Goal: Transaction & Acquisition: Purchase product/service

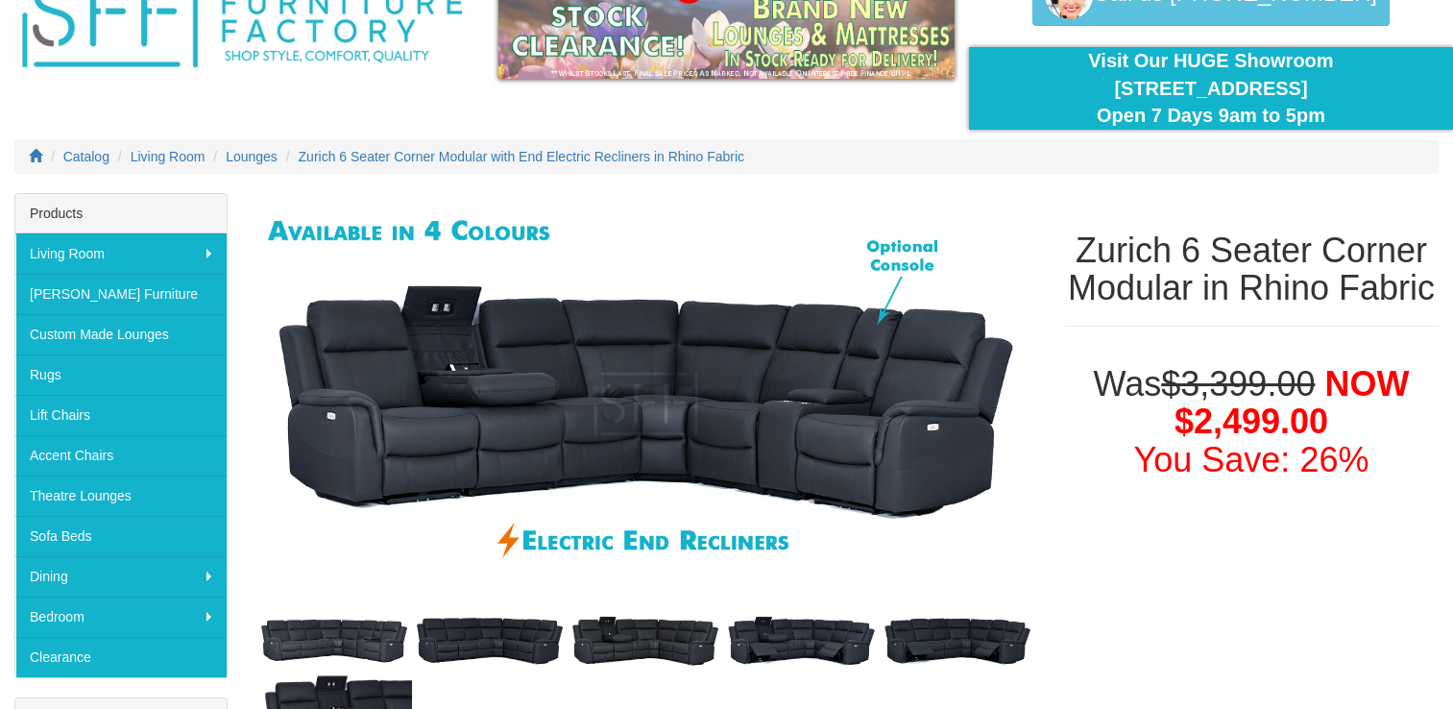
scroll to position [123, 0]
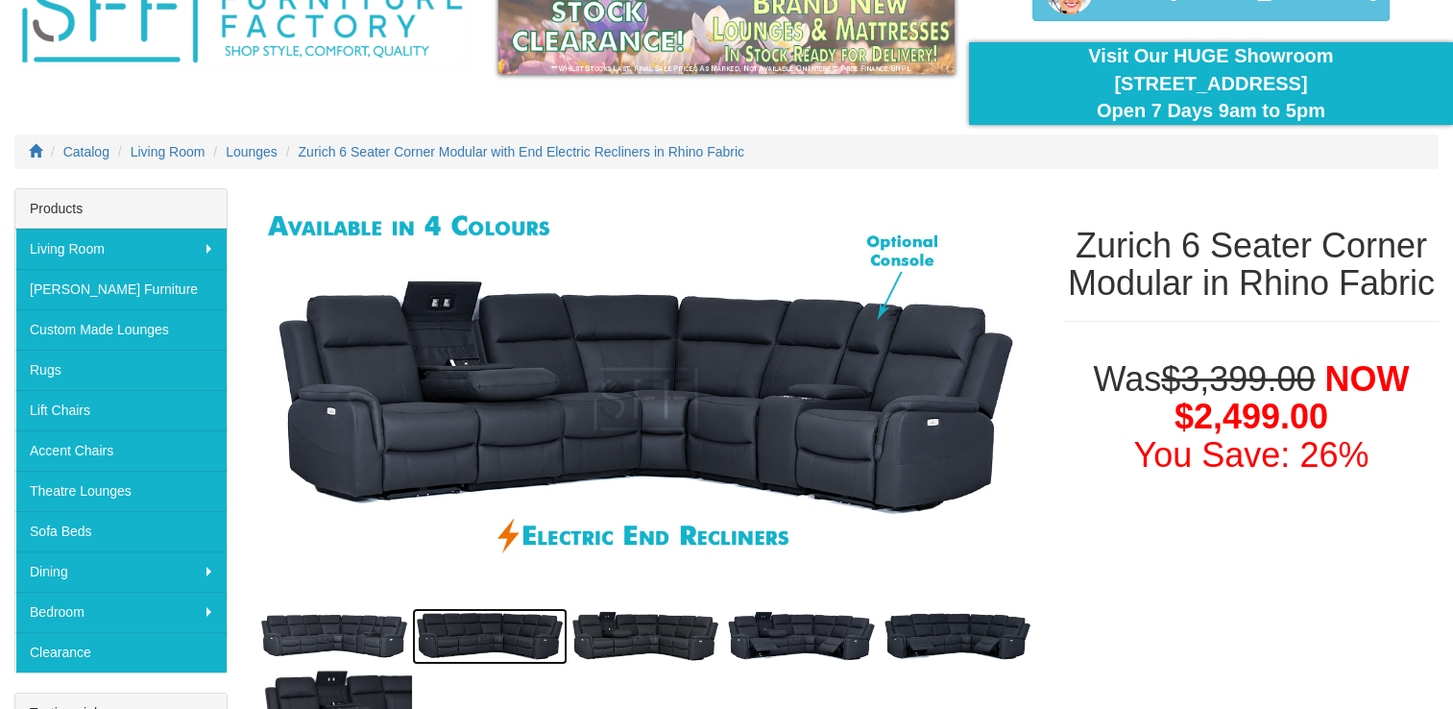
click at [484, 624] on img at bounding box center [490, 636] width 156 height 57
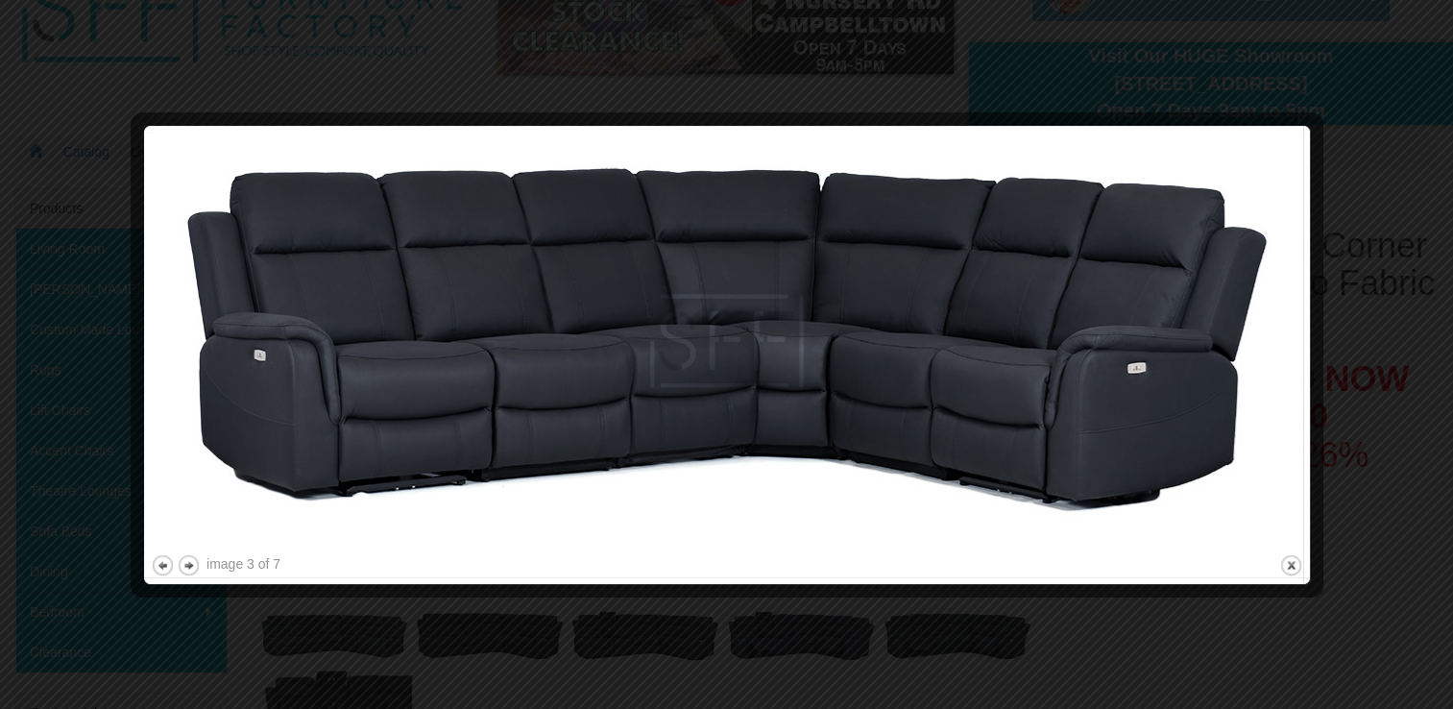
click at [627, 623] on div at bounding box center [726, 354] width 1453 height 709
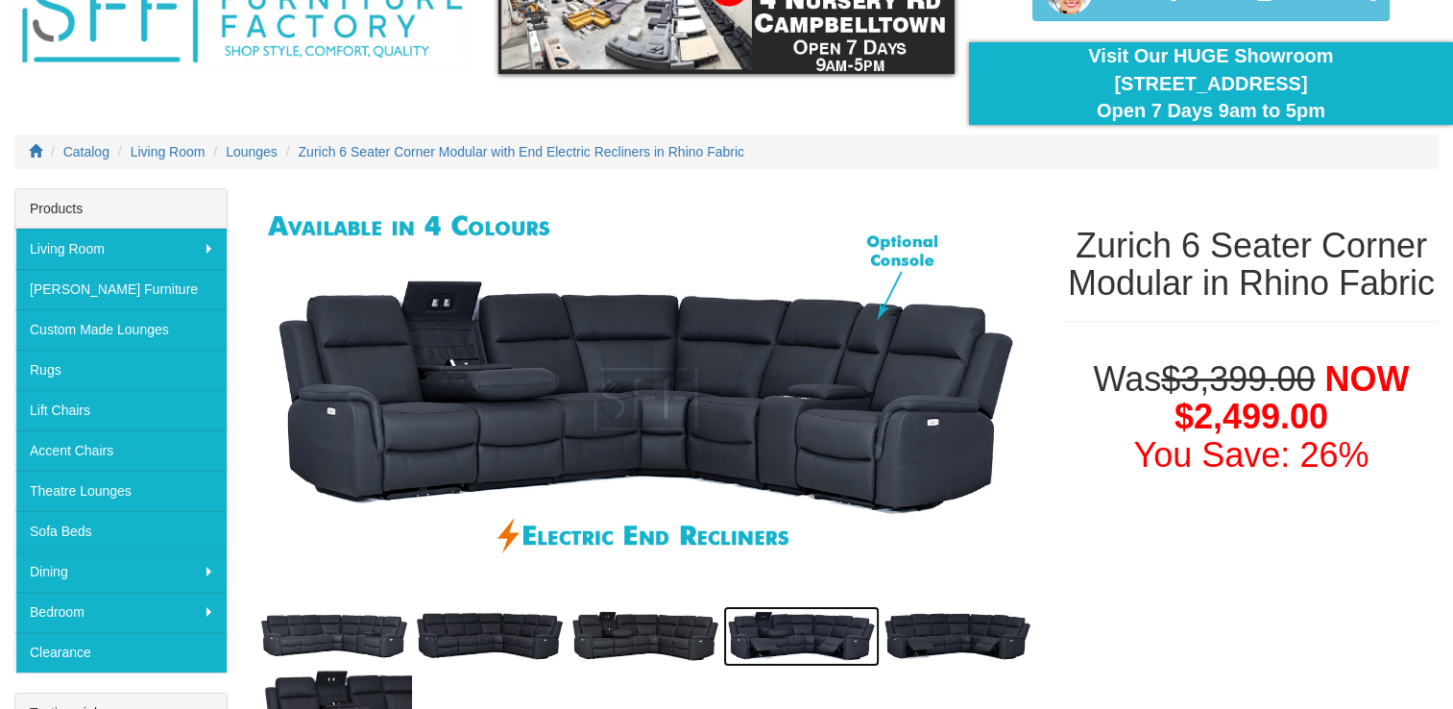
click at [776, 621] on img at bounding box center [801, 636] width 156 height 61
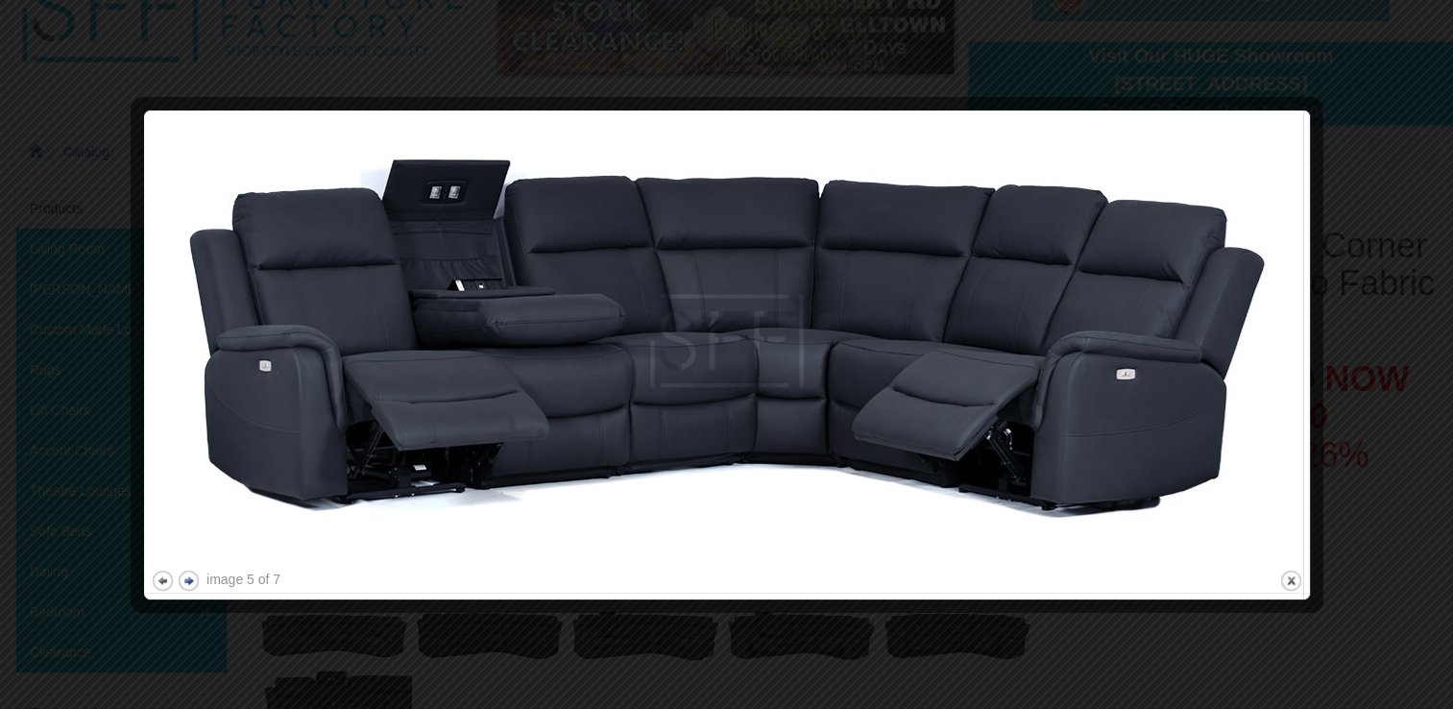
click at [196, 582] on button "next" at bounding box center [189, 581] width 24 height 24
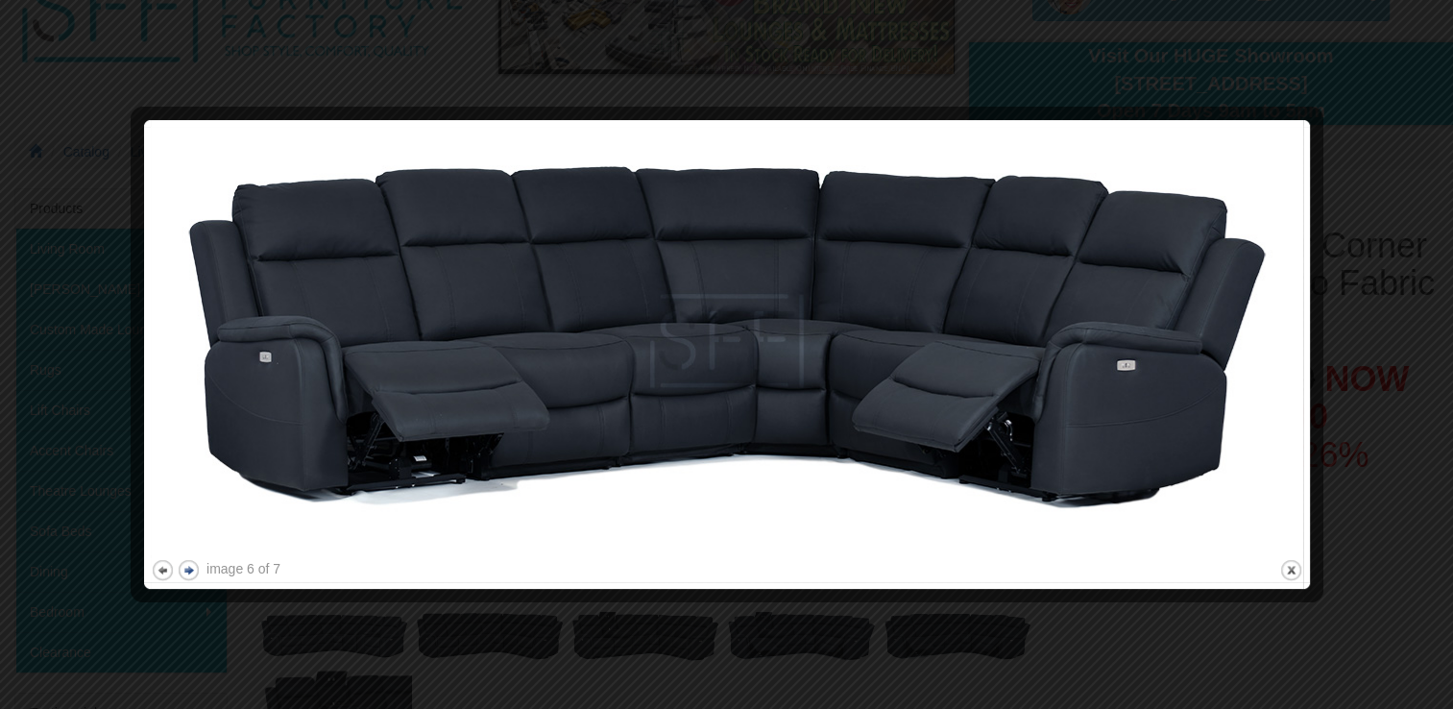
click at [196, 582] on div at bounding box center [727, 592] width 1153 height 20
click at [190, 566] on button "next" at bounding box center [189, 570] width 24 height 24
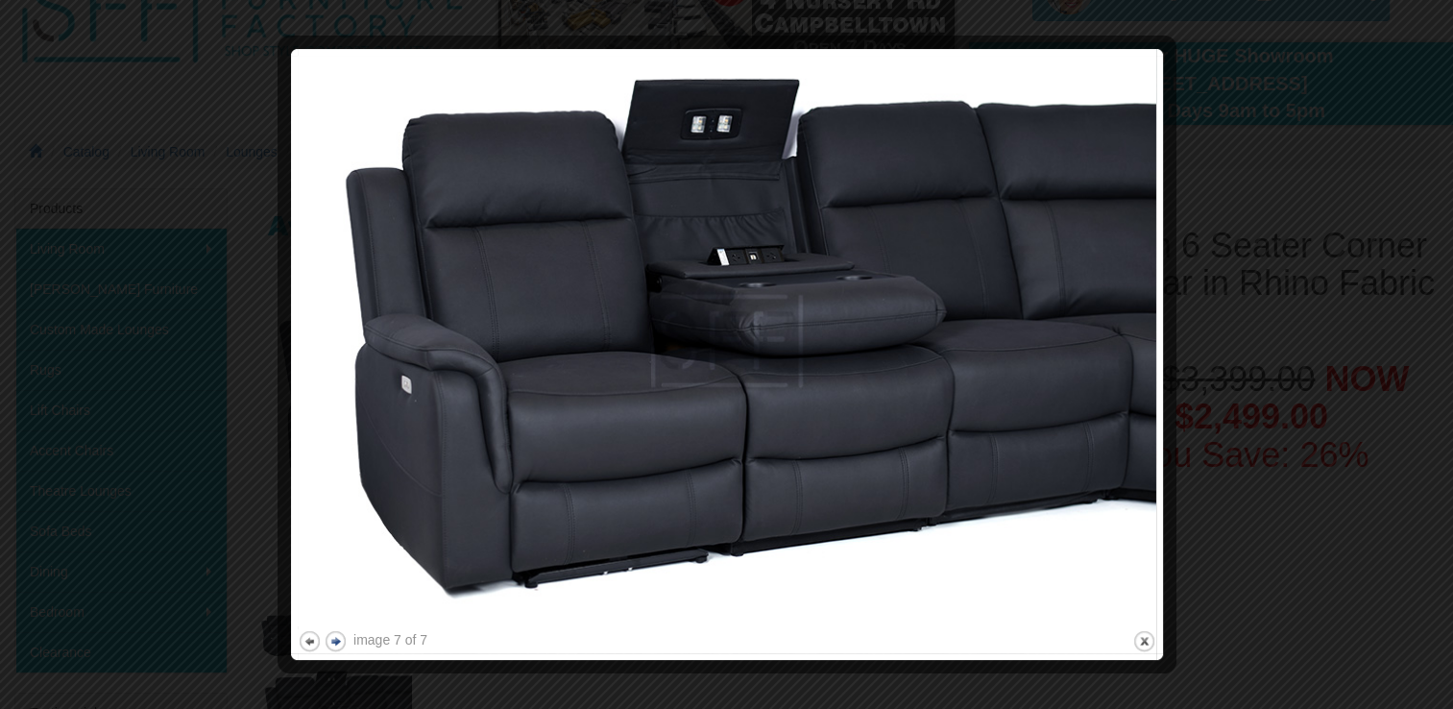
click at [190, 566] on div at bounding box center [726, 354] width 1453 height 709
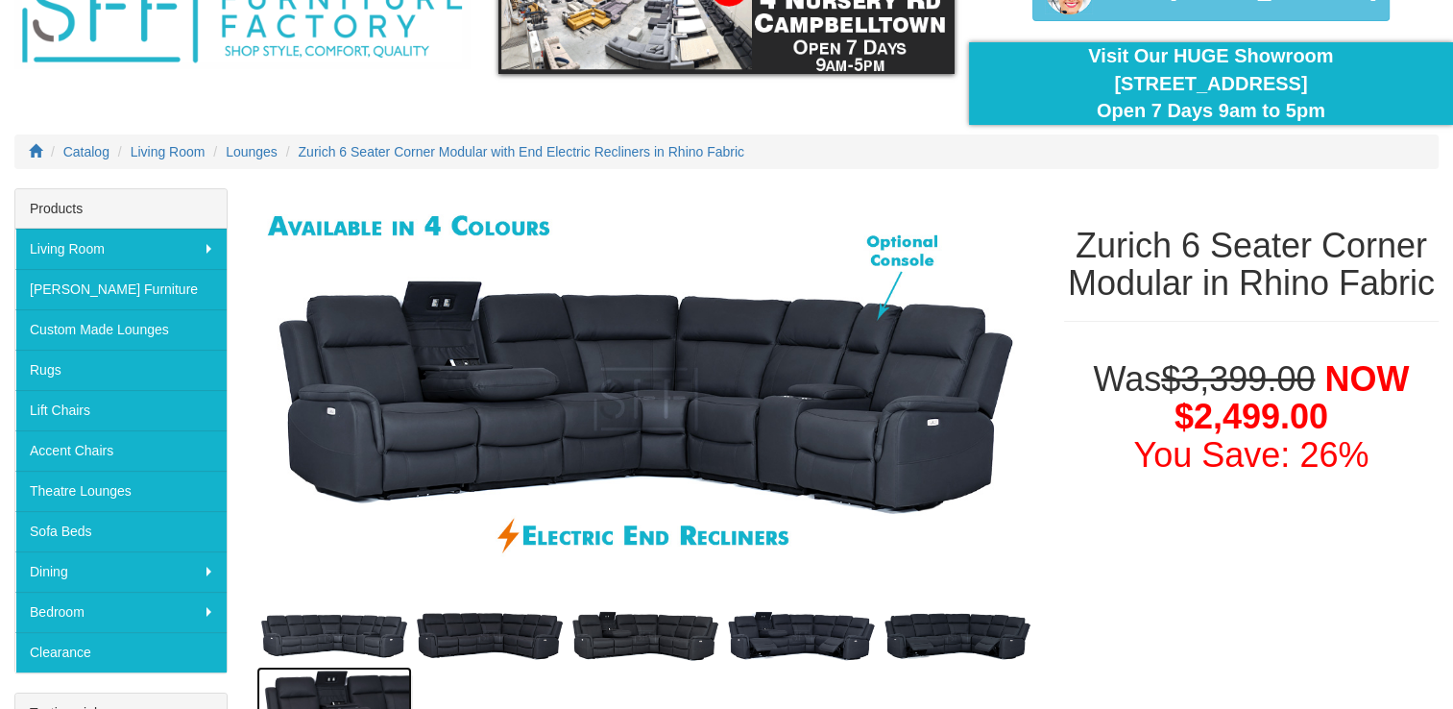
scroll to position [182, 0]
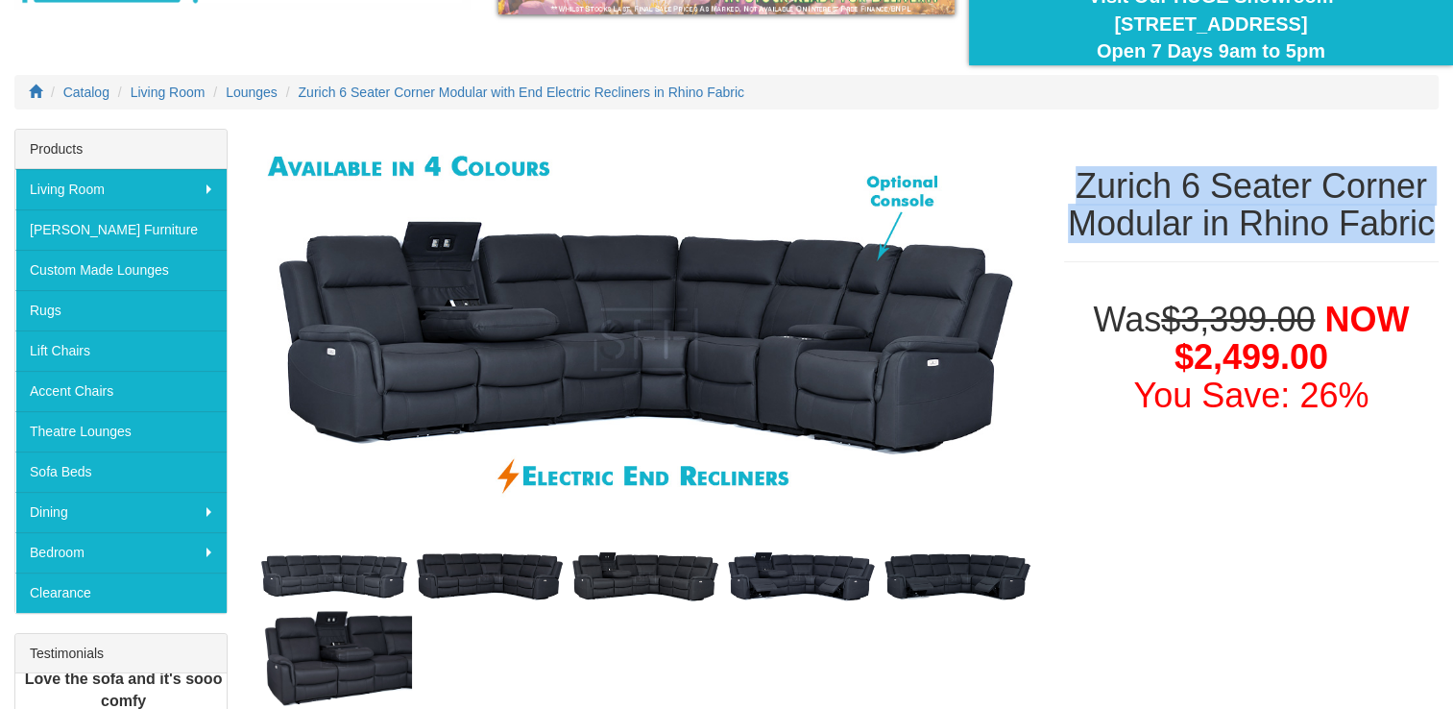
drag, startPoint x: 1082, startPoint y: 178, endPoint x: 1448, endPoint y: 226, distance: 370.0
click at [1448, 226] on div "Zurich 6 Seater Corner Modular in Rhino Fabric" at bounding box center [1251, 205] width 403 height 153
copy h1 "Zurich 6 Seater Corner Modular in Rhino Fabric"
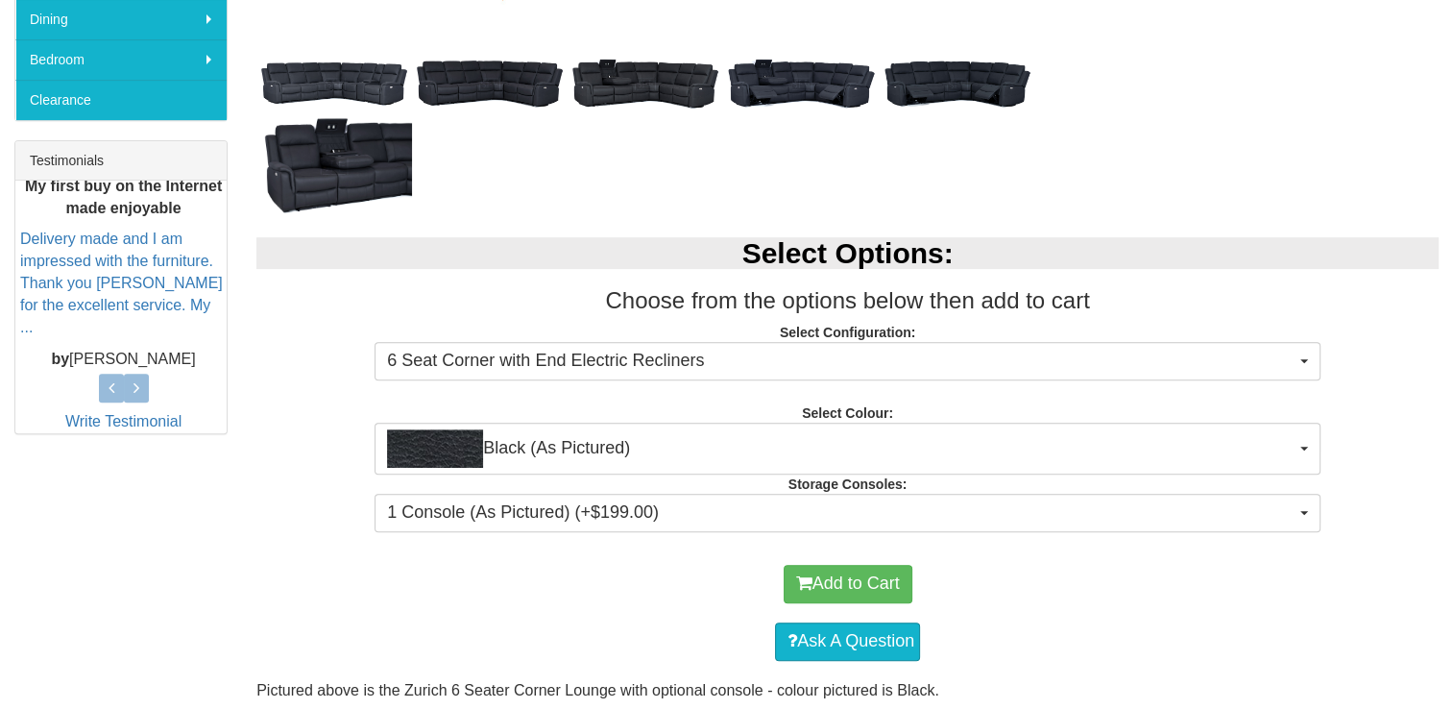
scroll to position [680, 0]
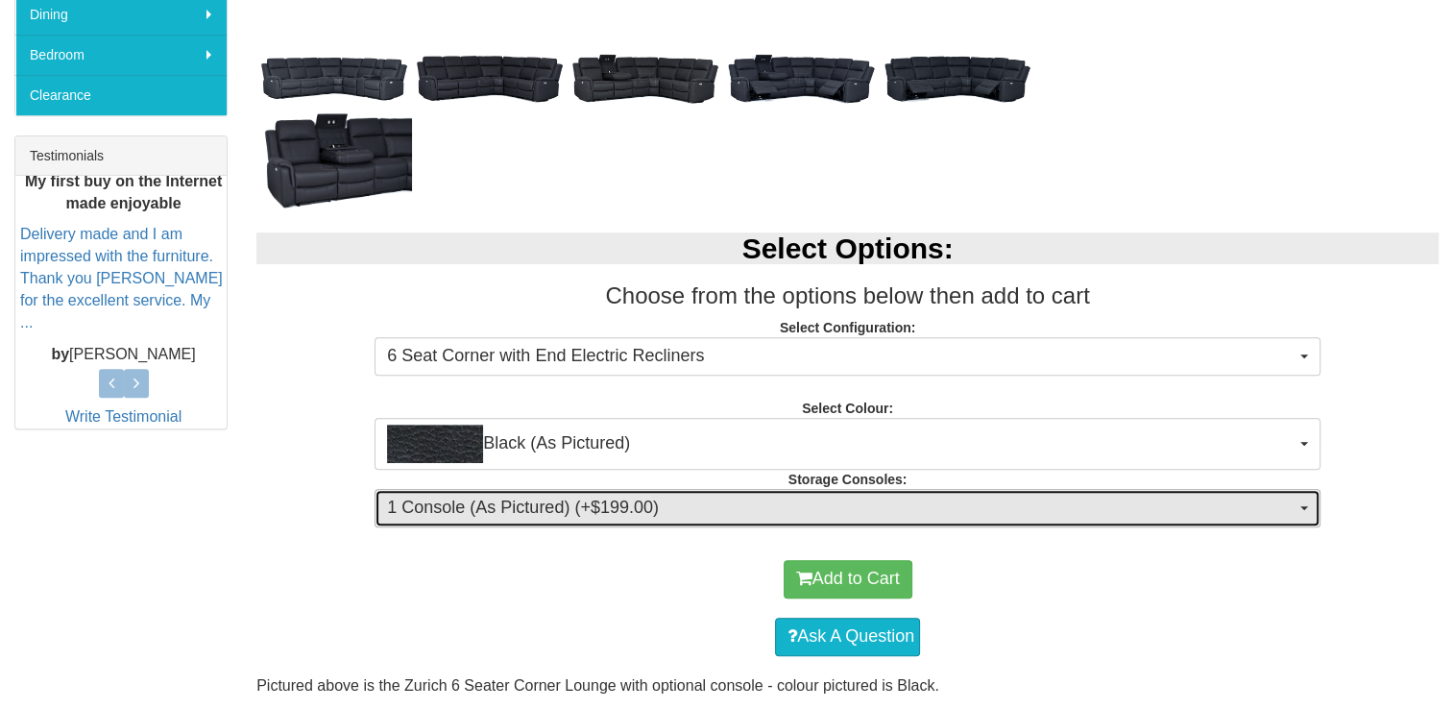
click at [818, 492] on button "1 Console (As Pictured) (+$199.00)" at bounding box center [848, 508] width 946 height 38
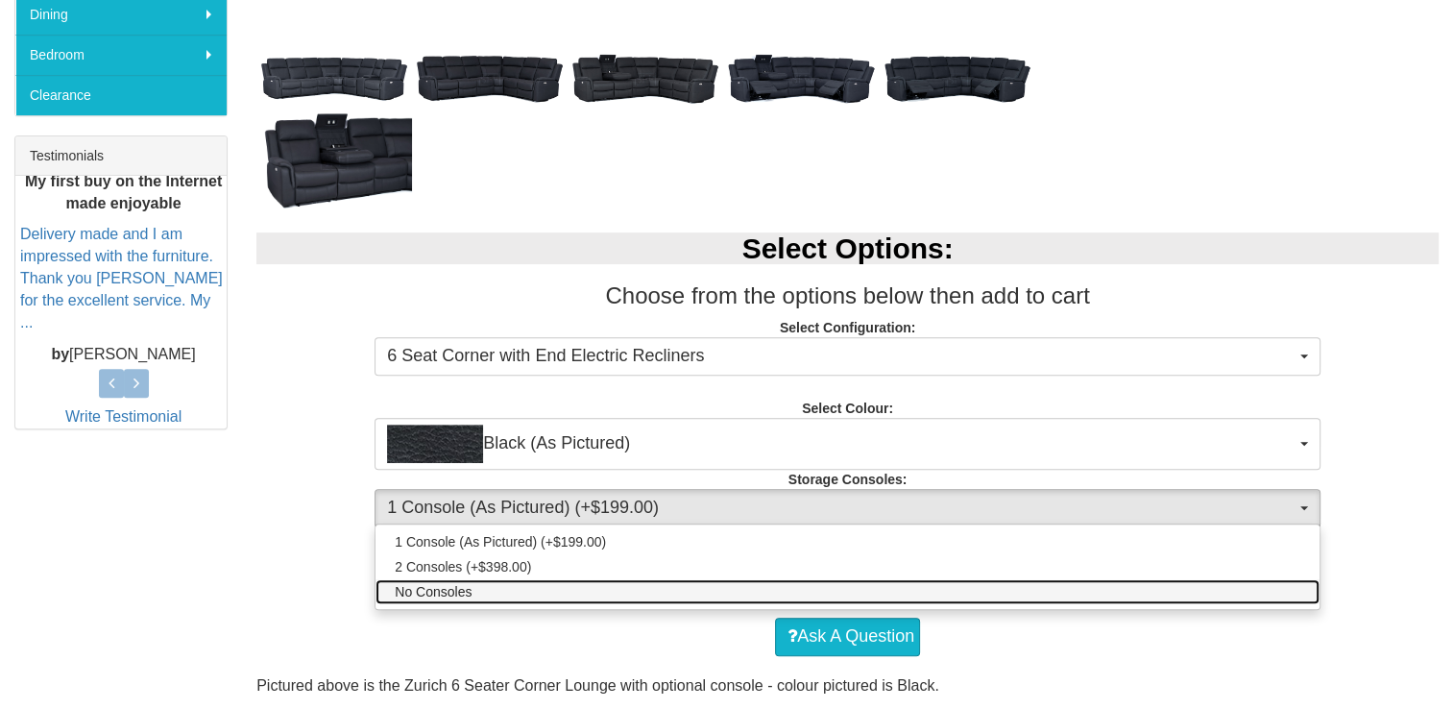
click at [407, 596] on span "No Consoles" at bounding box center [433, 591] width 77 height 19
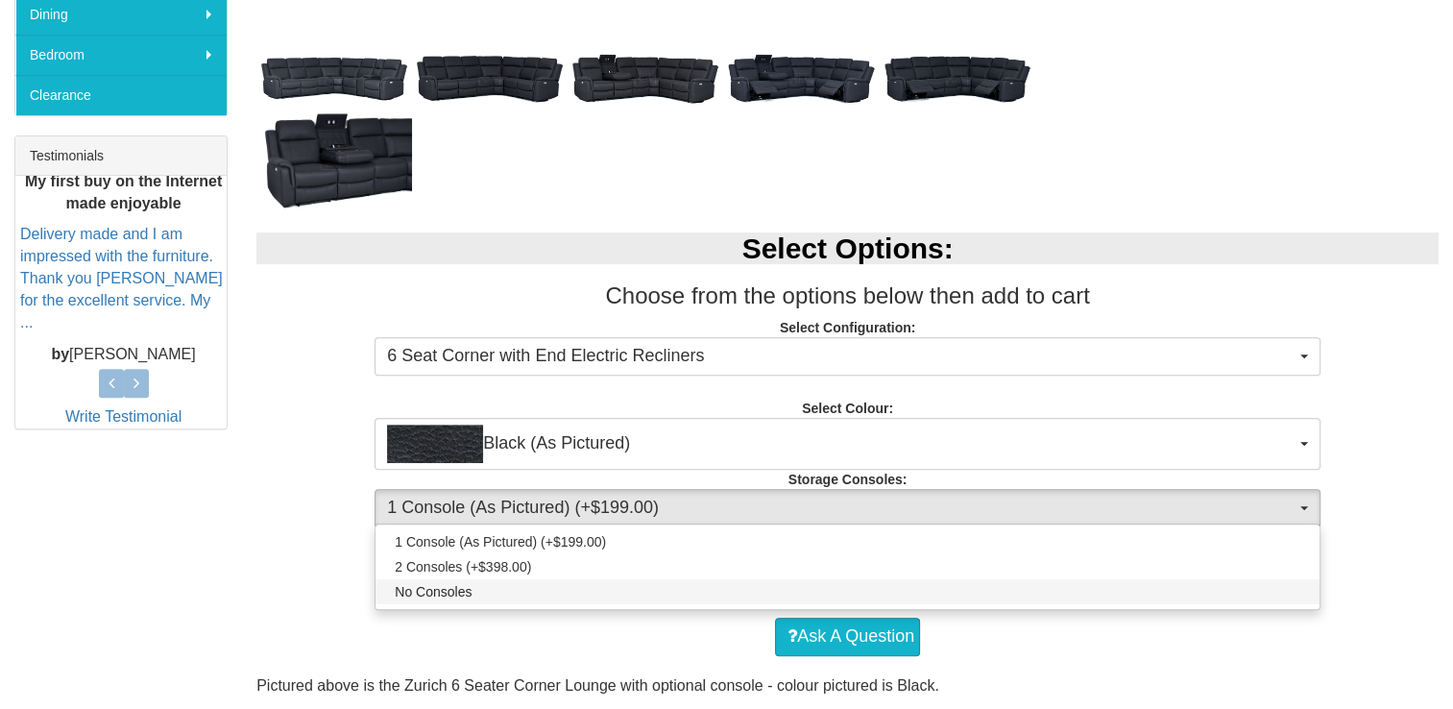
select select "1474"
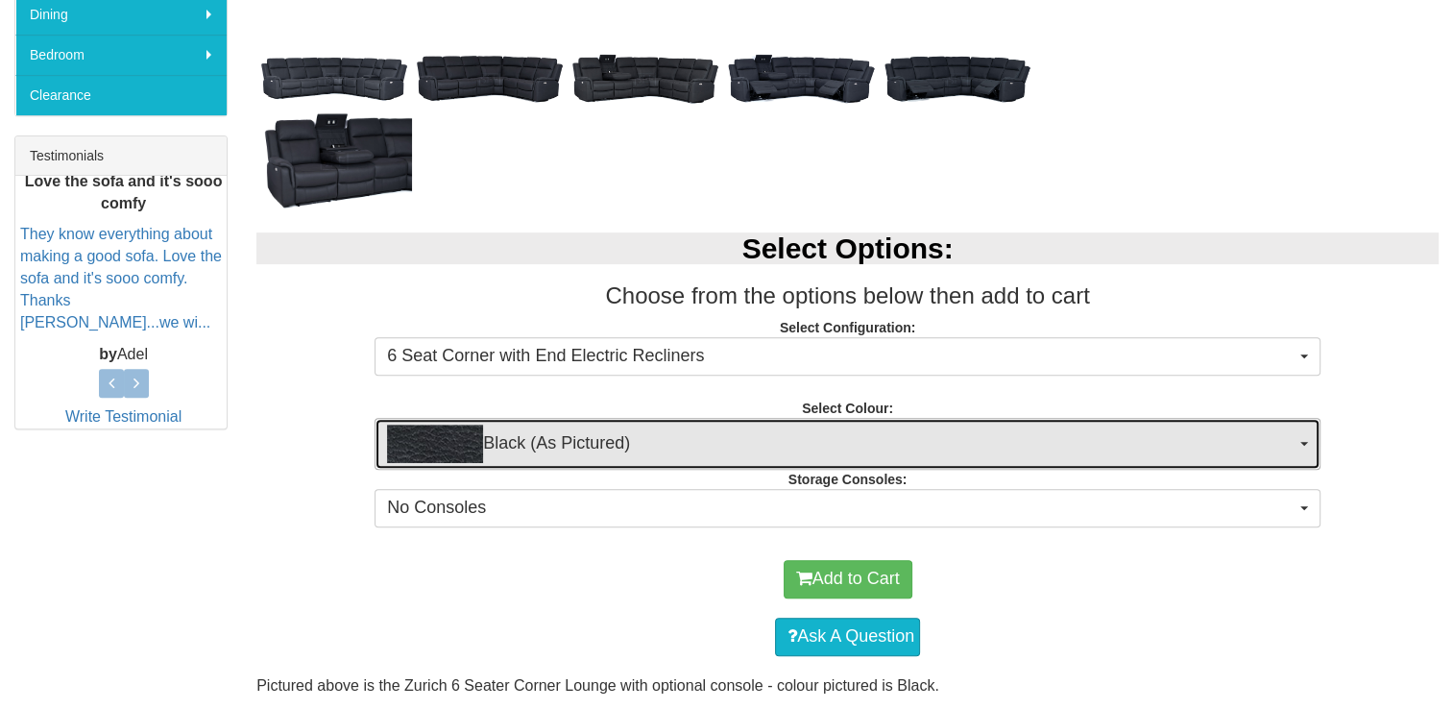
click at [1020, 451] on span "Black (As Pictured)" at bounding box center [841, 444] width 909 height 38
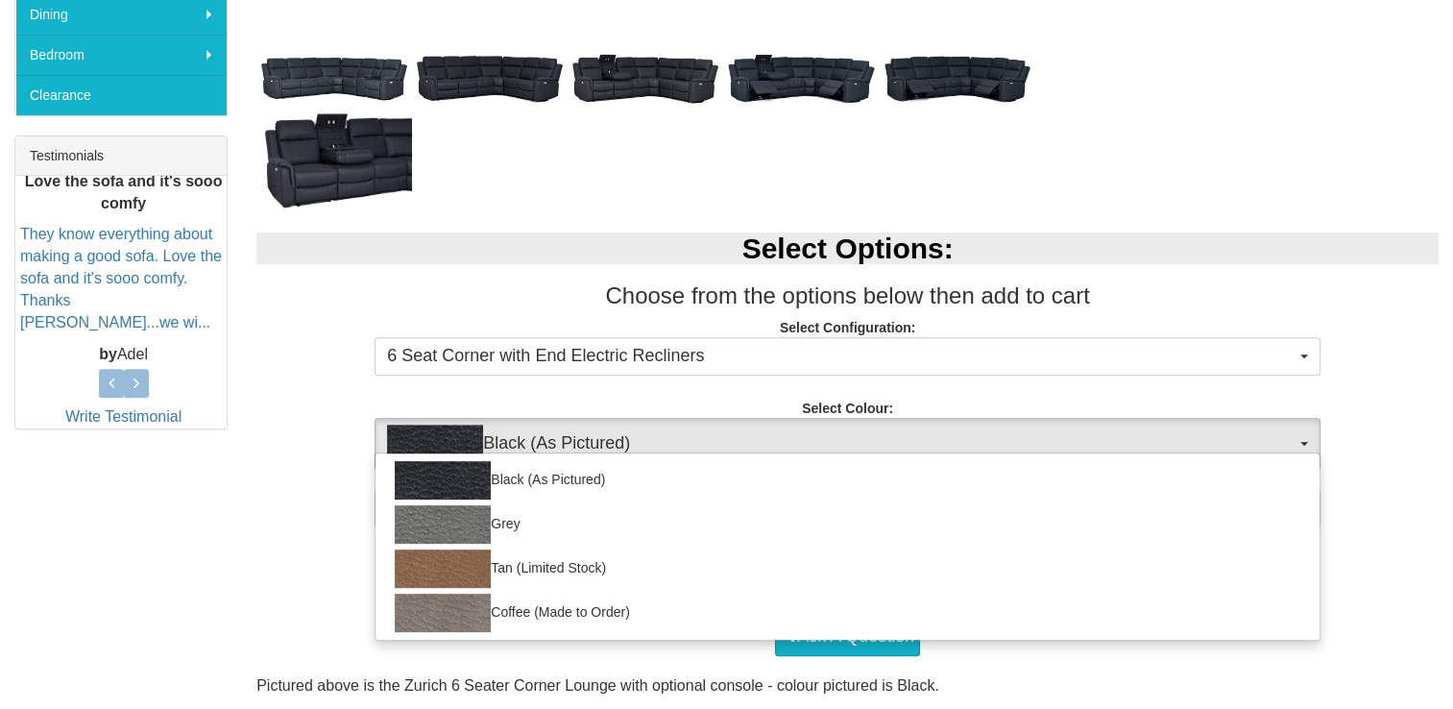
click at [1020, 452] on div "Black (As Pictured) Grey Tan (Limited Stock) Coffee (Made to Order)" at bounding box center [848, 546] width 946 height 188
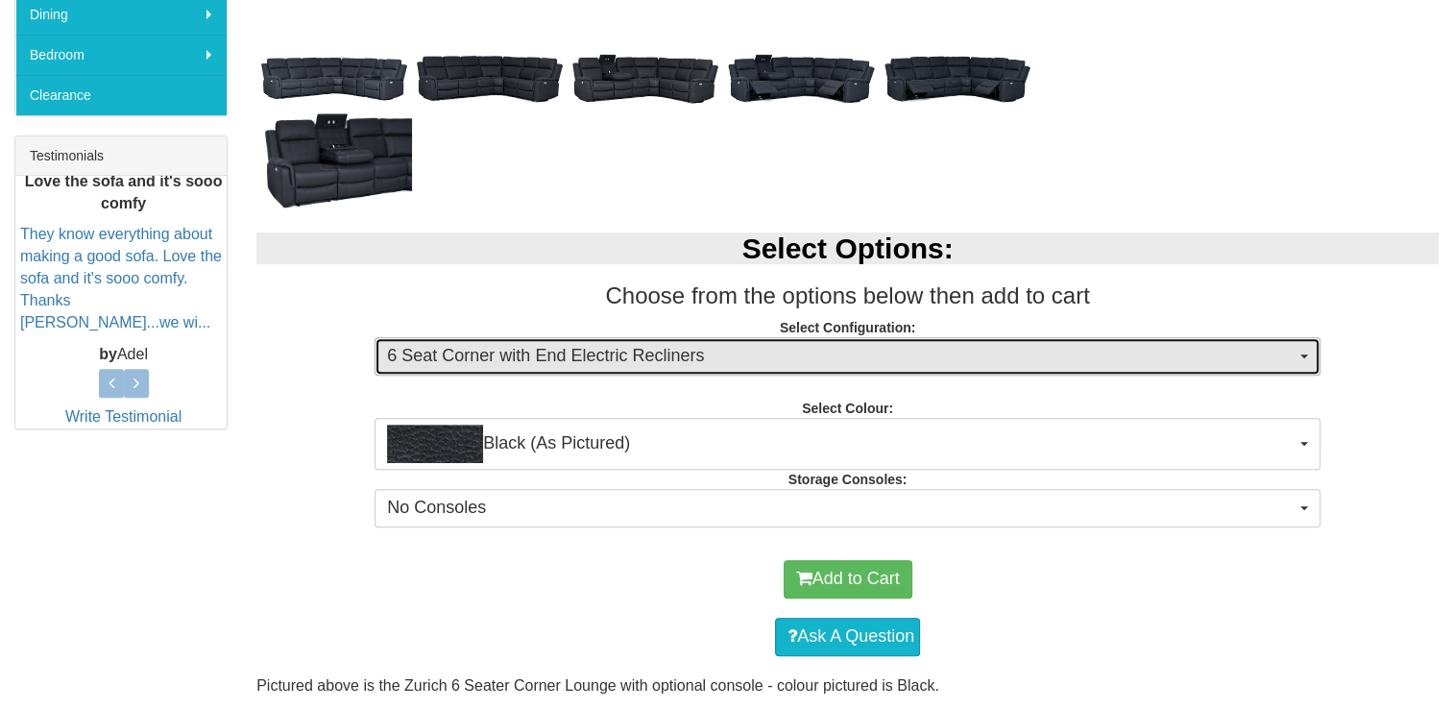
click at [947, 351] on span "6 Seat Corner with End Electric Recliners" at bounding box center [841, 356] width 909 height 25
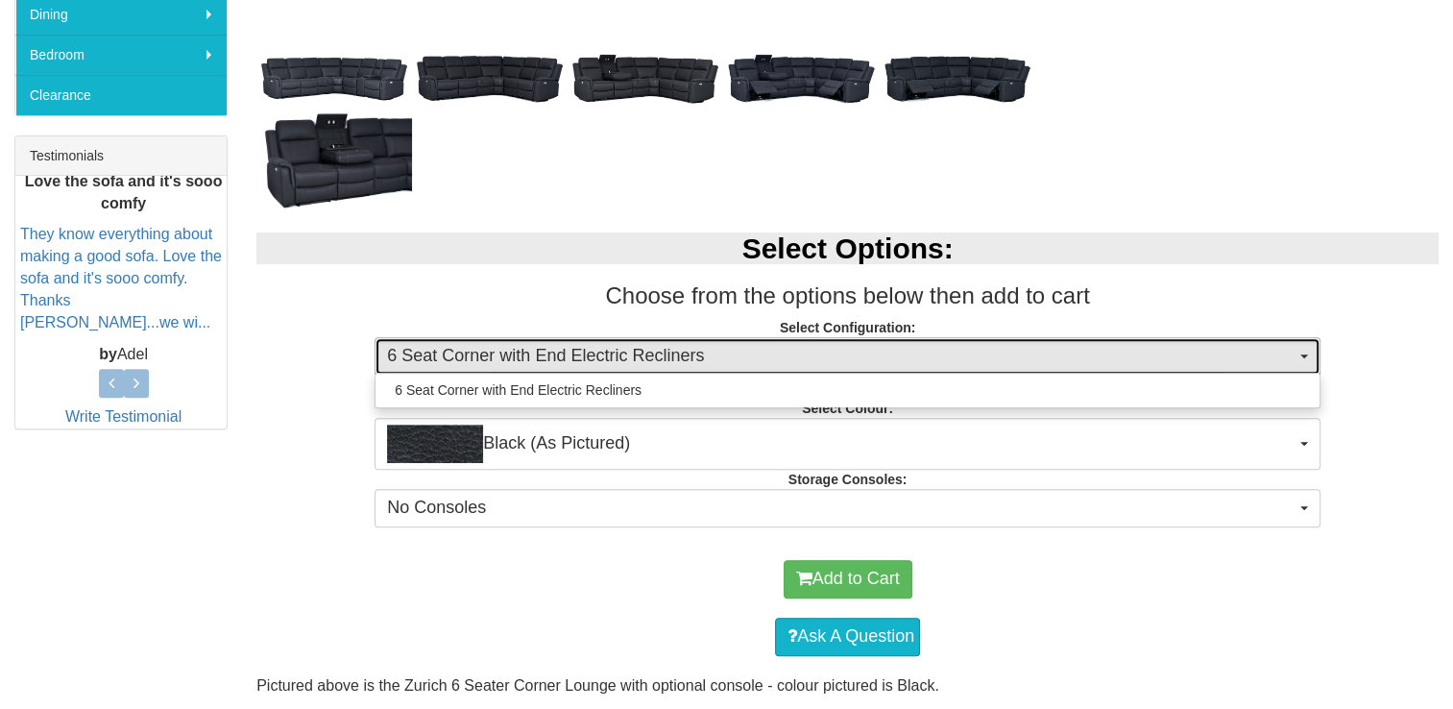
click at [947, 351] on span "6 Seat Corner with End Electric Recliners" at bounding box center [841, 356] width 909 height 25
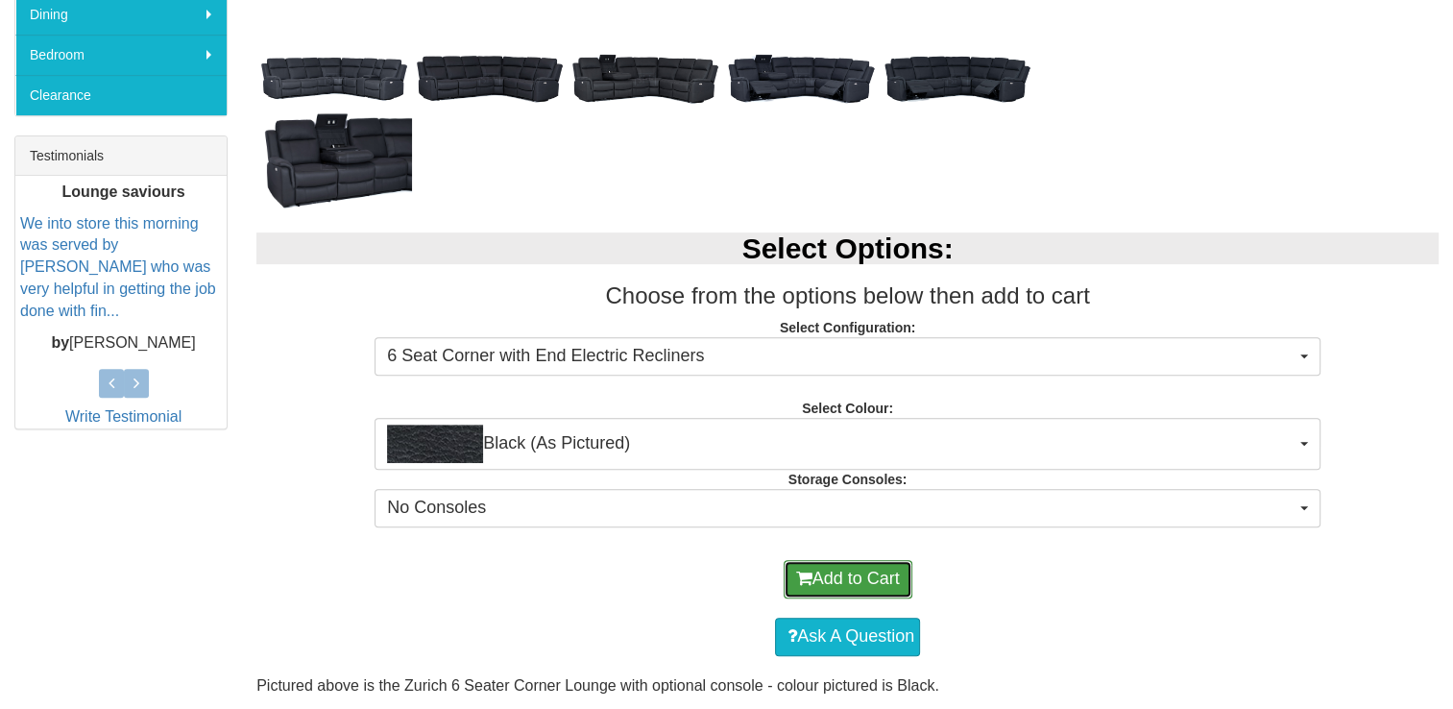
click at [840, 574] on button "Add to Cart" at bounding box center [848, 579] width 129 height 38
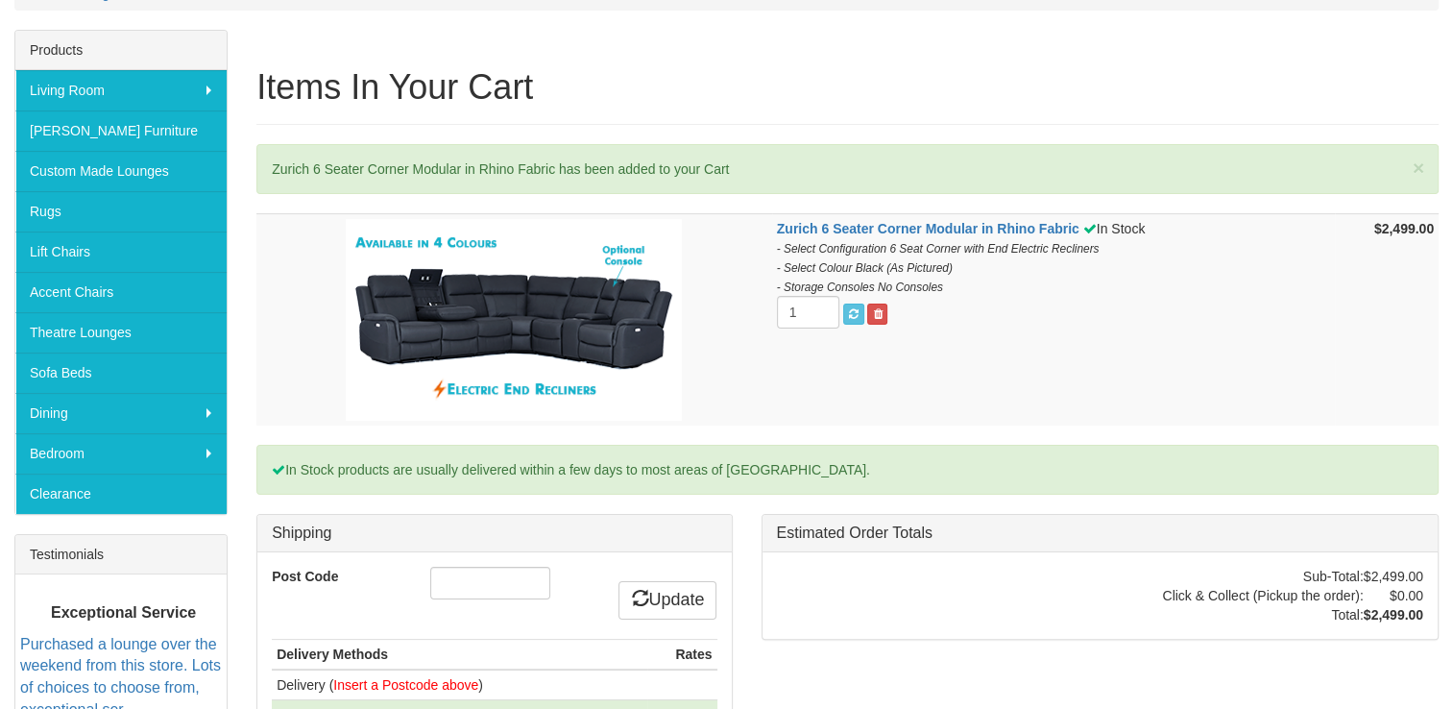
scroll to position [380, 0]
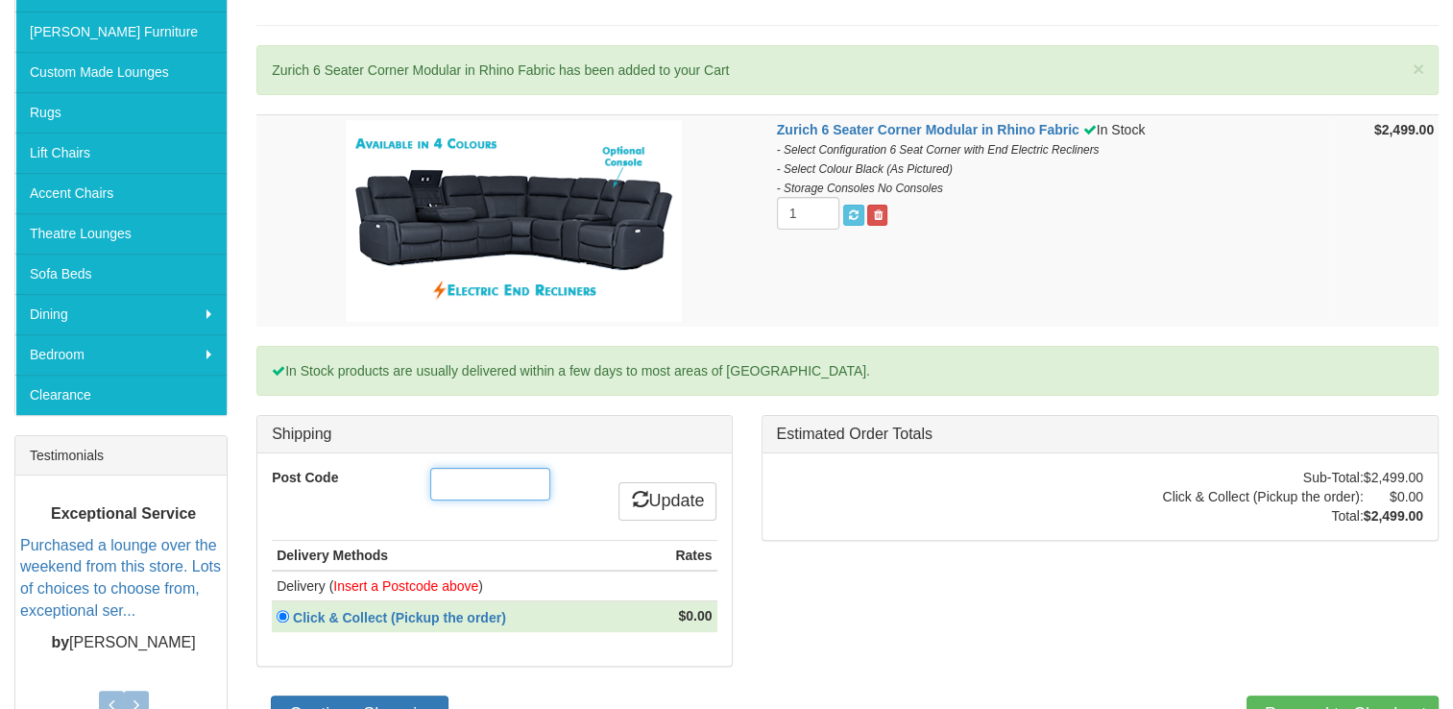
click at [453, 471] on input "Post Code" at bounding box center [490, 484] width 120 height 33
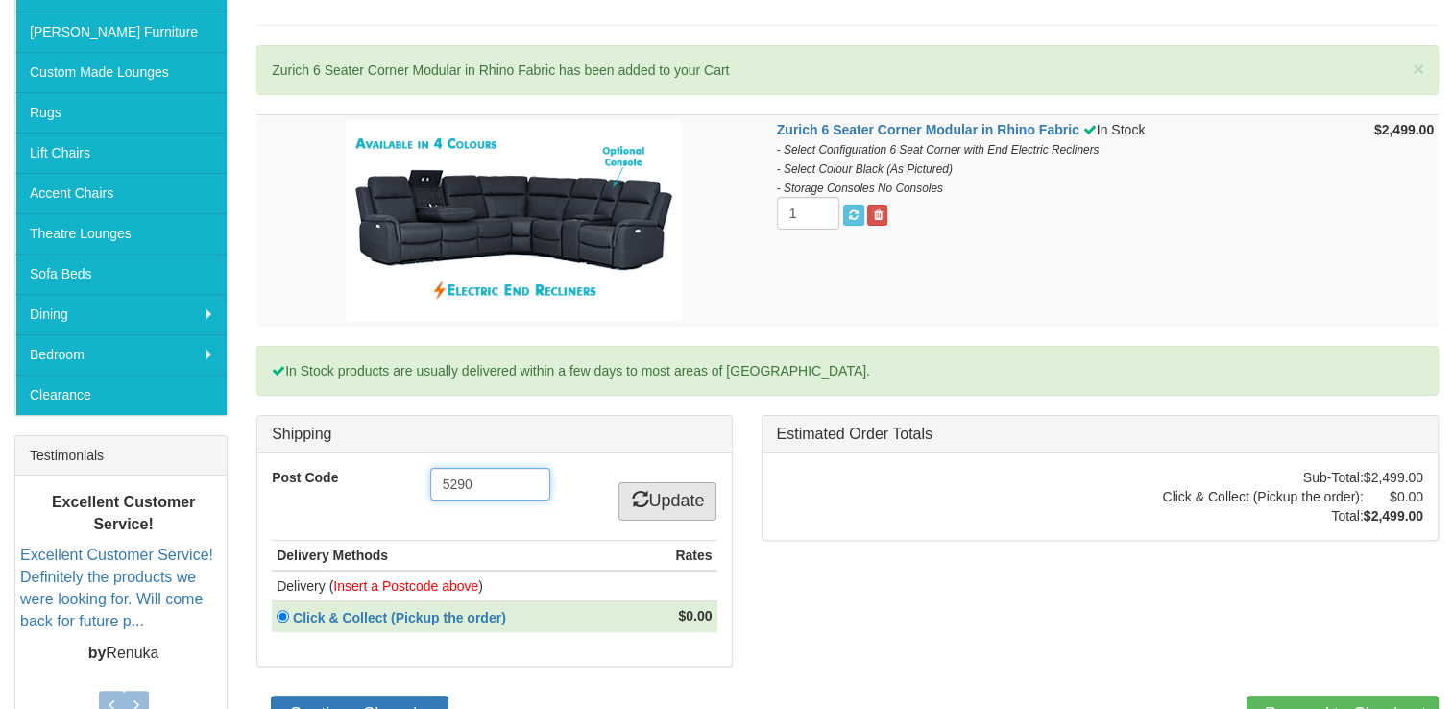
type input "5290"
click at [669, 492] on link "Update" at bounding box center [668, 501] width 98 height 38
